Goal: Information Seeking & Learning: Learn about a topic

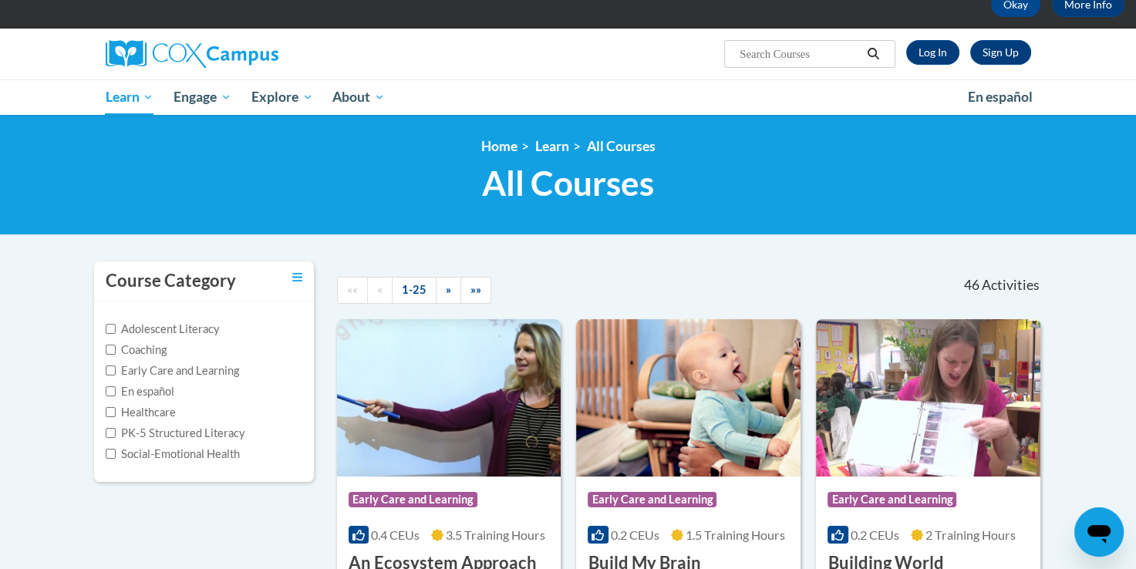
scroll to position [81, 0]
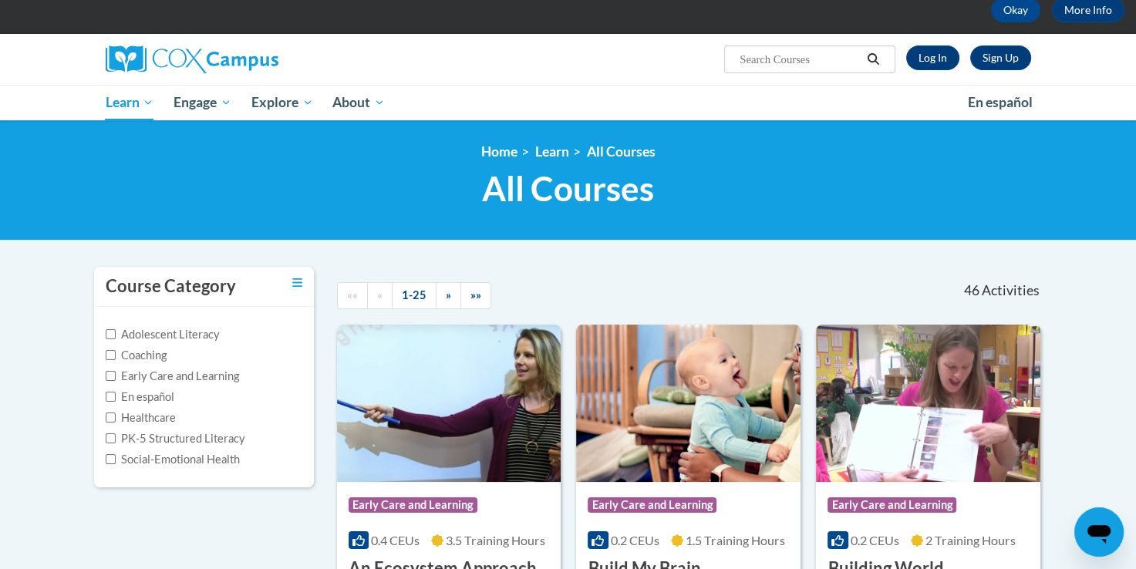
click at [874, 59] on icon "Search" at bounding box center [873, 59] width 14 height 12
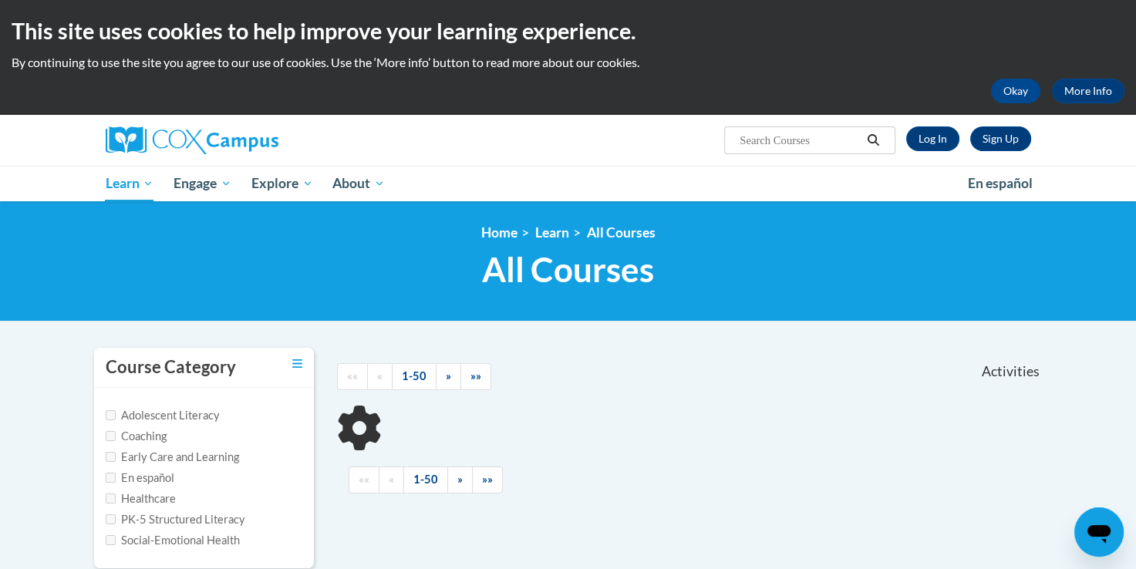
click at [808, 141] on input "Search..." at bounding box center [799, 140] width 123 height 19
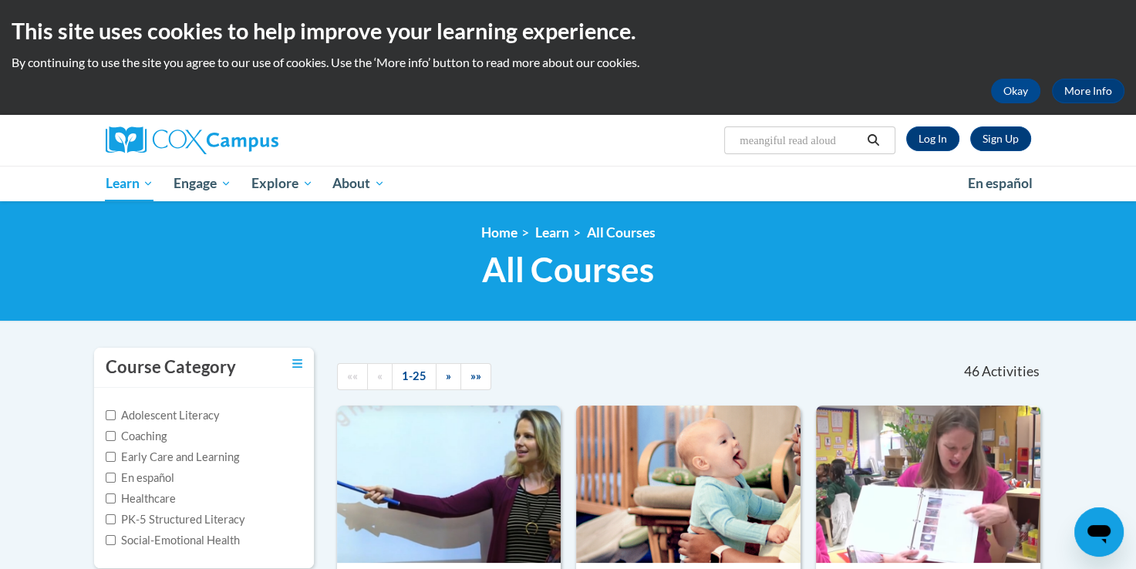
type input "meangiful read alouds"
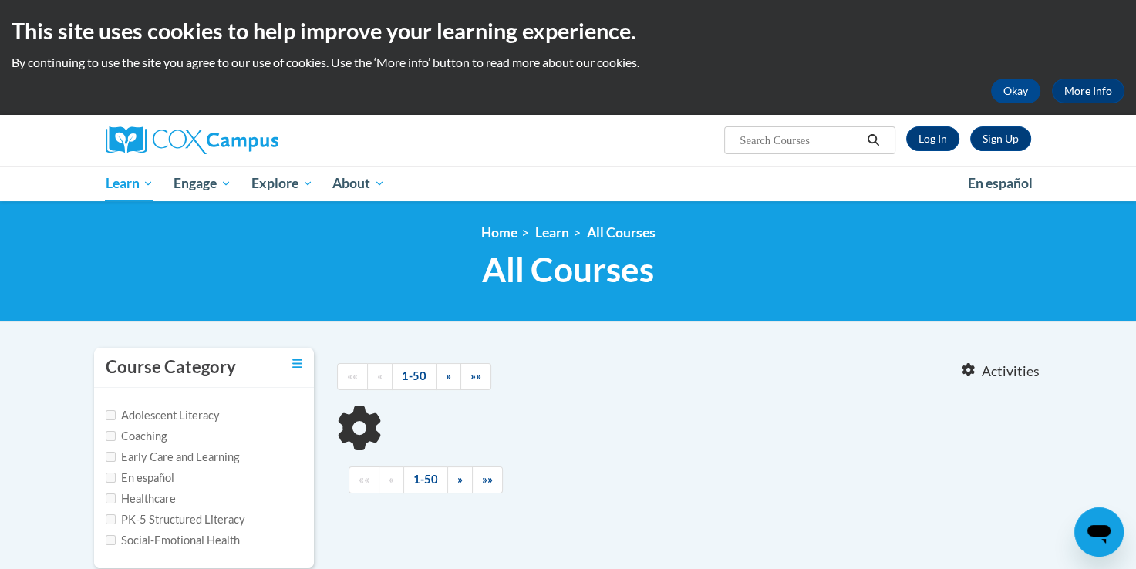
type input "meangiful read alouds"
click at [874, 140] on icon "Search" at bounding box center [873, 140] width 14 height 12
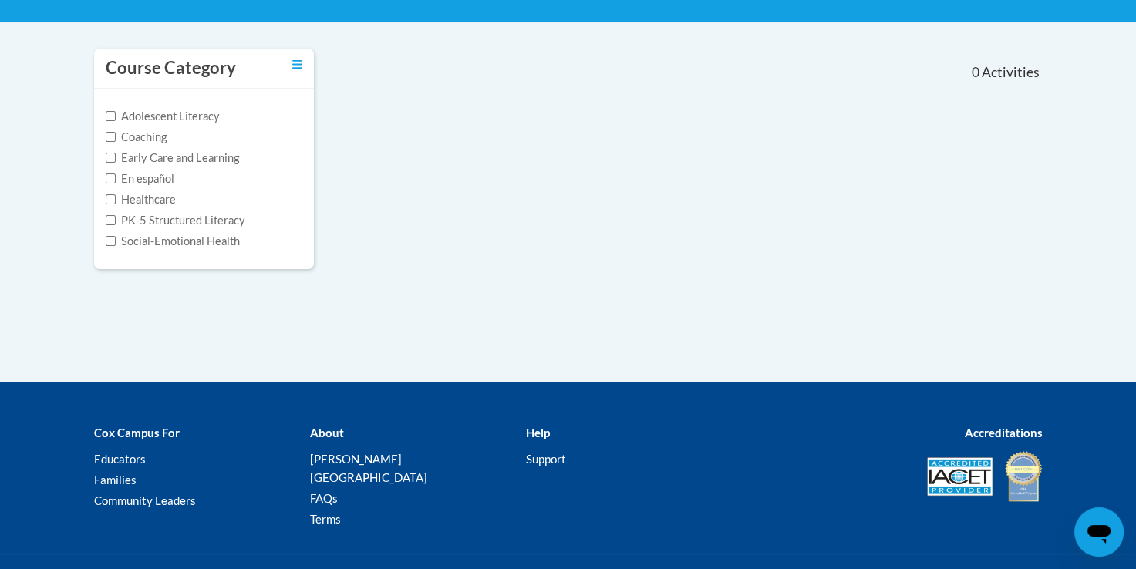
click at [866, 293] on div "Course Category Adolescent Literacy Coaching Early Care and Learning En español…" at bounding box center [567, 213] width 971 height 336
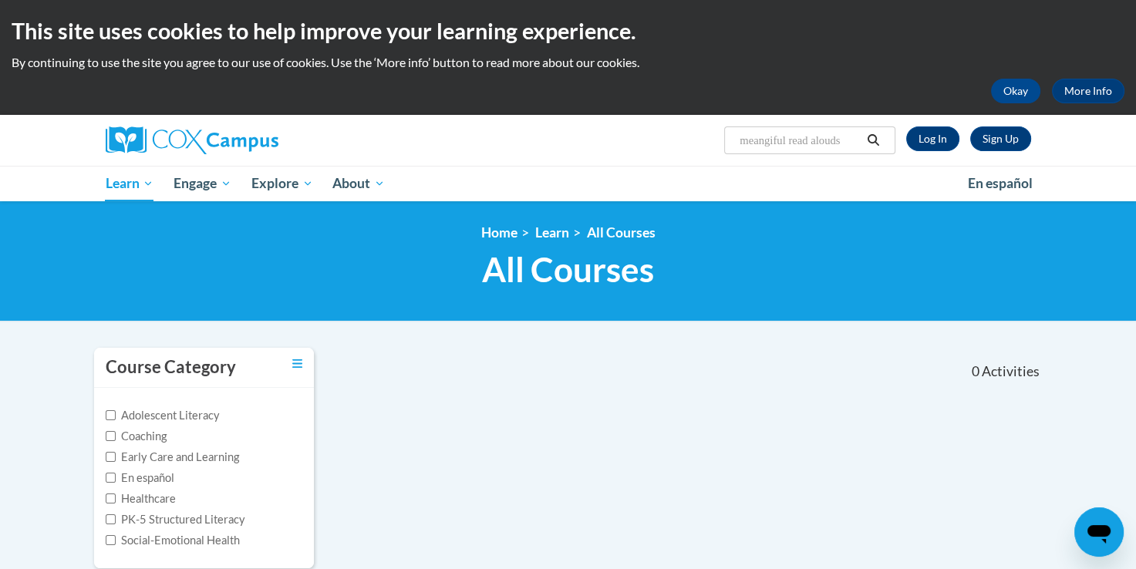
click at [853, 137] on input "meangiful read alouds" at bounding box center [799, 140] width 123 height 19
type input "m"
type input "read alouds"
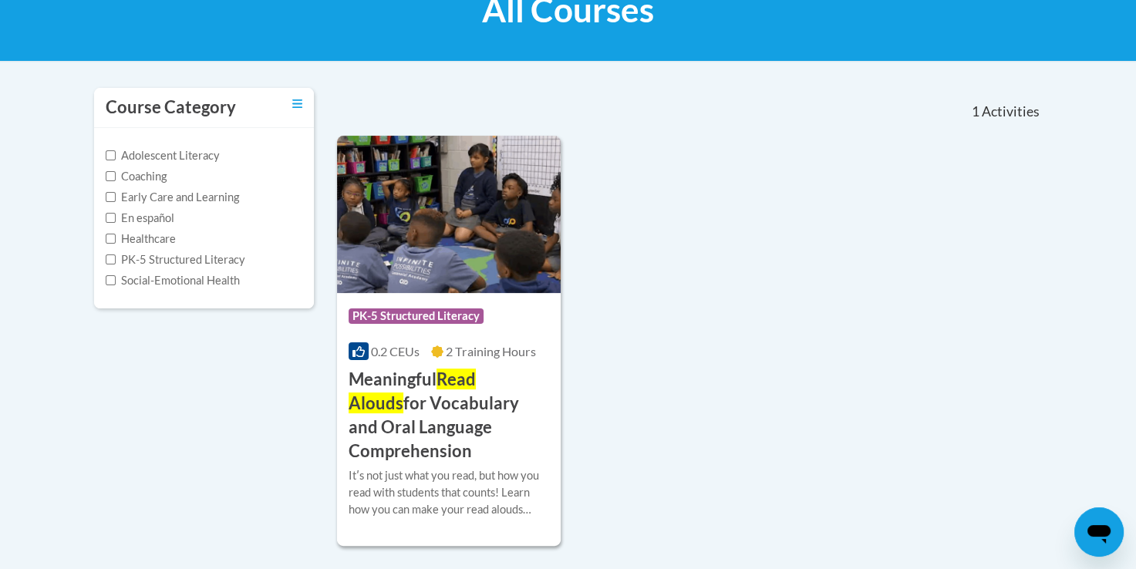
scroll to position [286, 0]
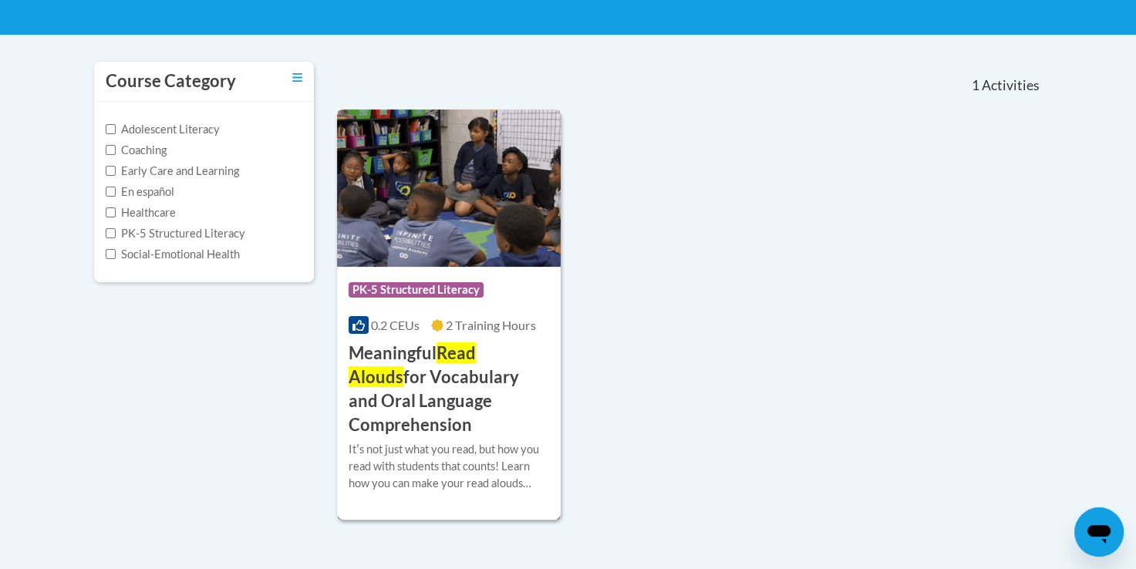
click at [457, 379] on h3 "Meaningful Read Alouds for Vocabulary and Oral Language Comprehension" at bounding box center [448, 389] width 201 height 95
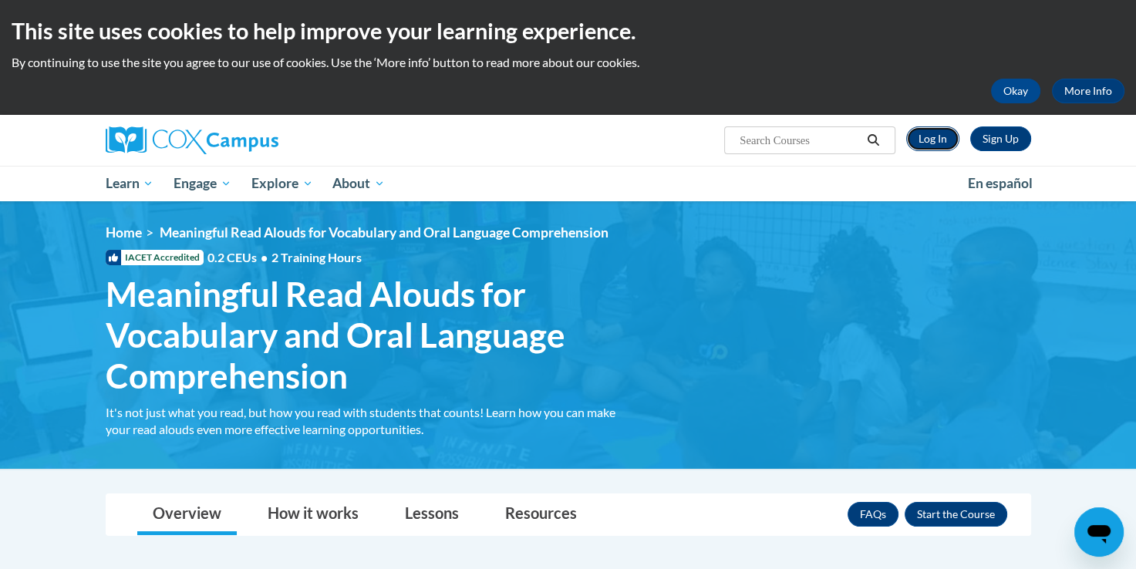
click at [928, 141] on link "Log In" at bounding box center [932, 138] width 53 height 25
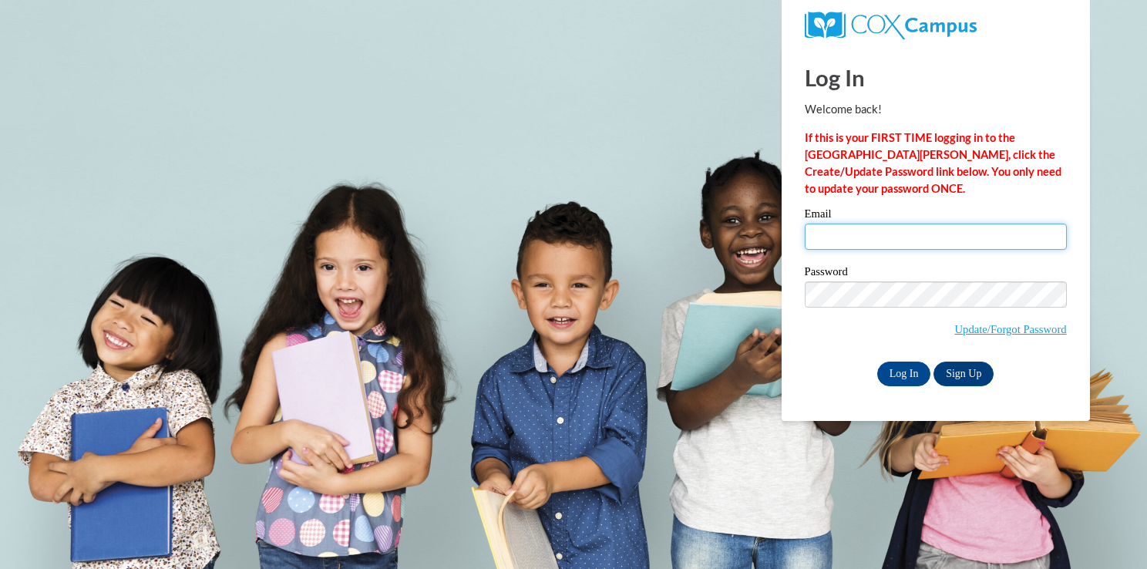
click at [853, 232] on input "Email" at bounding box center [936, 237] width 262 height 26
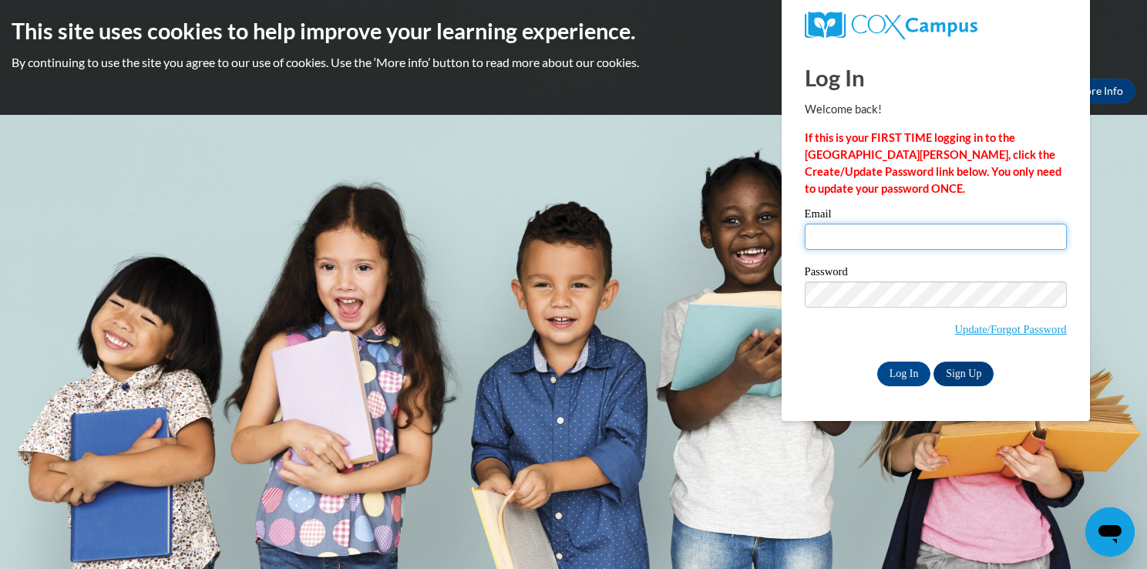
type input "732076@faulkner.edu"
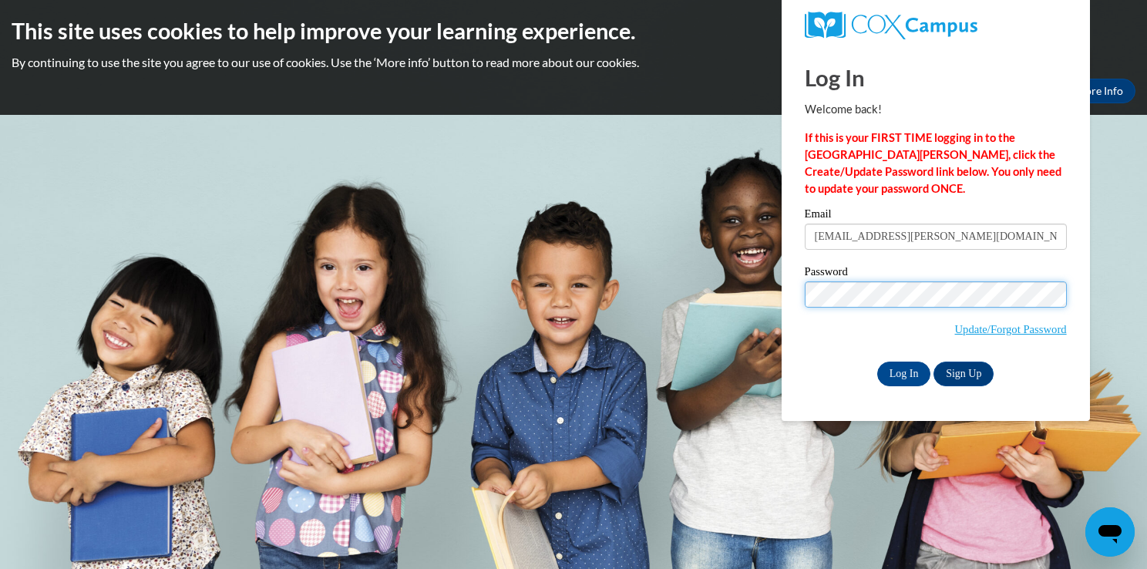
click at [877, 362] on input "Log In" at bounding box center [904, 374] width 54 height 25
click at [900, 372] on input "Log In" at bounding box center [904, 374] width 54 height 25
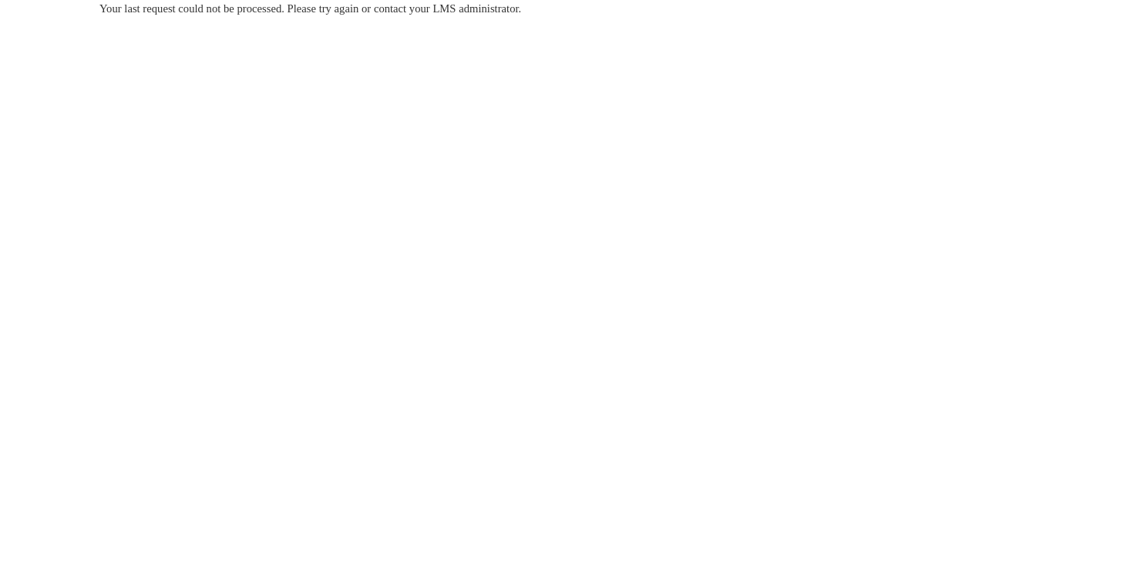
click at [46, 6] on body "Your last request could not be processed. Please try again or contact your LMS …" at bounding box center [573, 284] width 1147 height 569
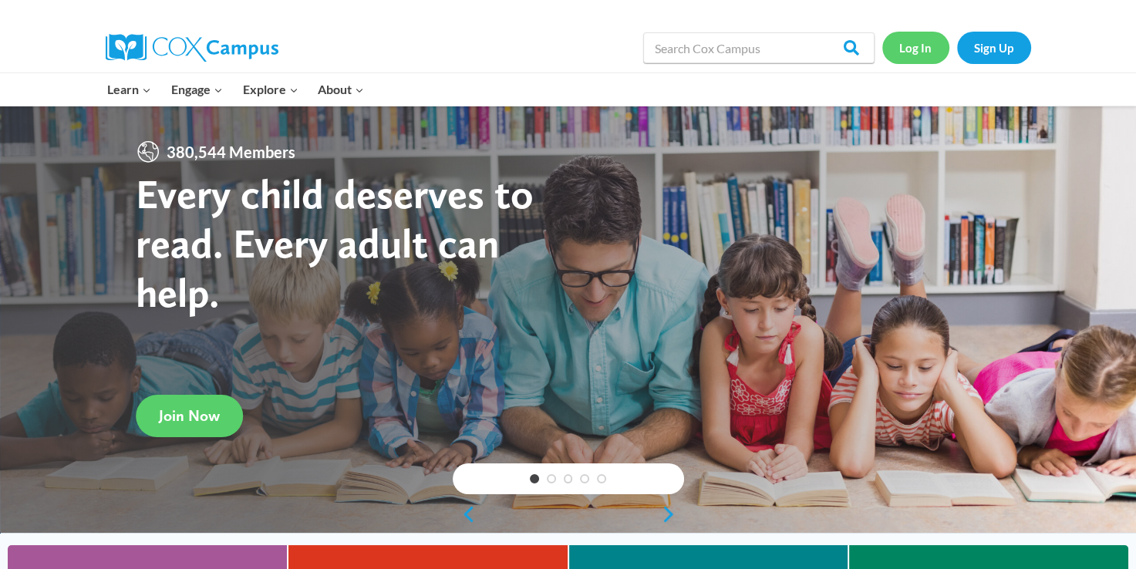
click at [926, 52] on link "Log In" at bounding box center [915, 48] width 67 height 32
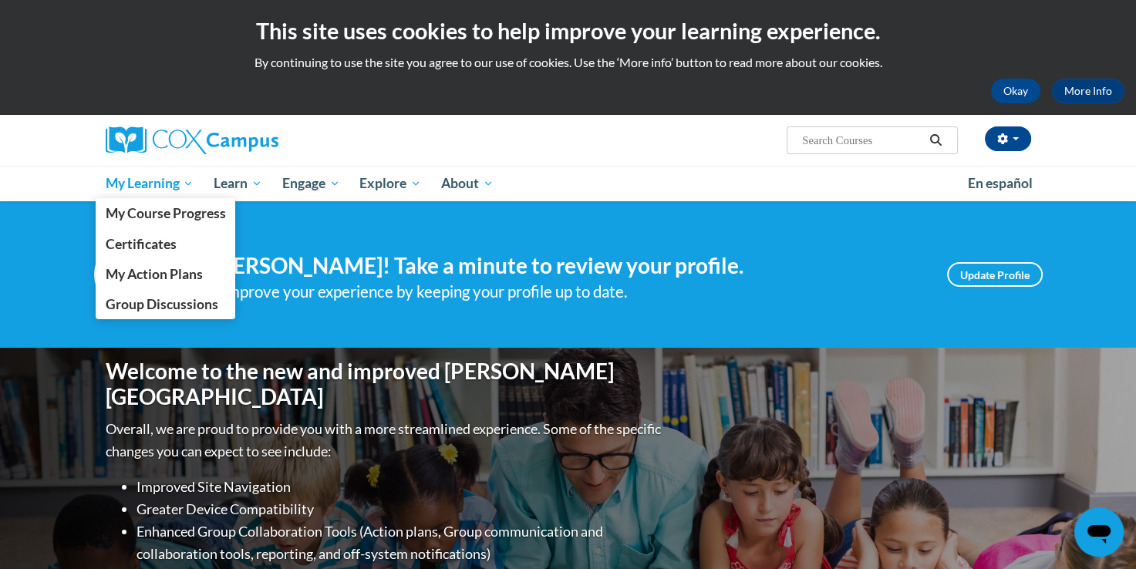
click at [143, 180] on span "My Learning" at bounding box center [149, 183] width 89 height 19
click at [168, 241] on span "Certificates" at bounding box center [140, 244] width 71 height 16
